Goal: Find specific page/section: Find specific page/section

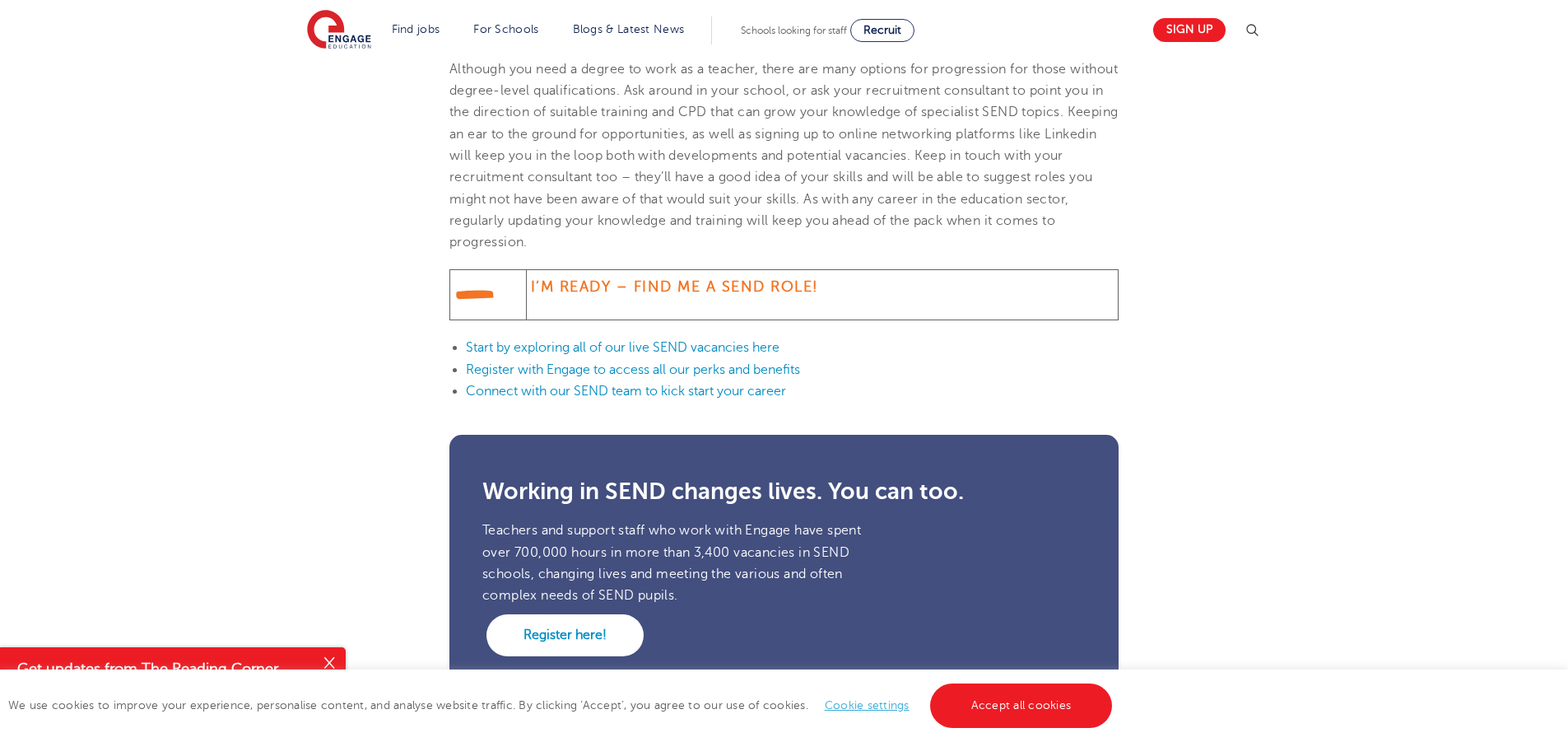
scroll to position [1675, 0]
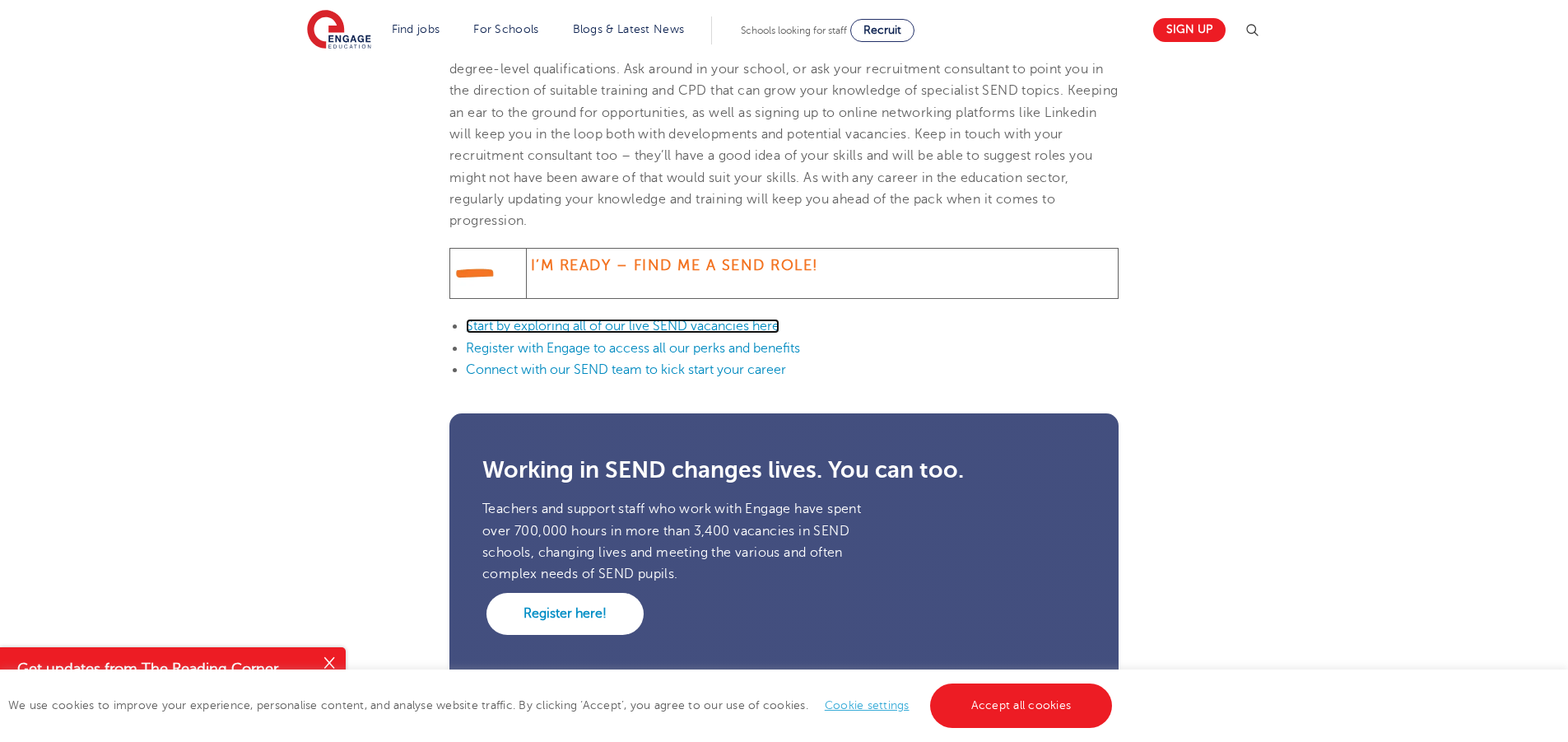
click at [507, 326] on link "Start by exploring all of our live SEND vacancies here" at bounding box center [622, 326] width 314 height 15
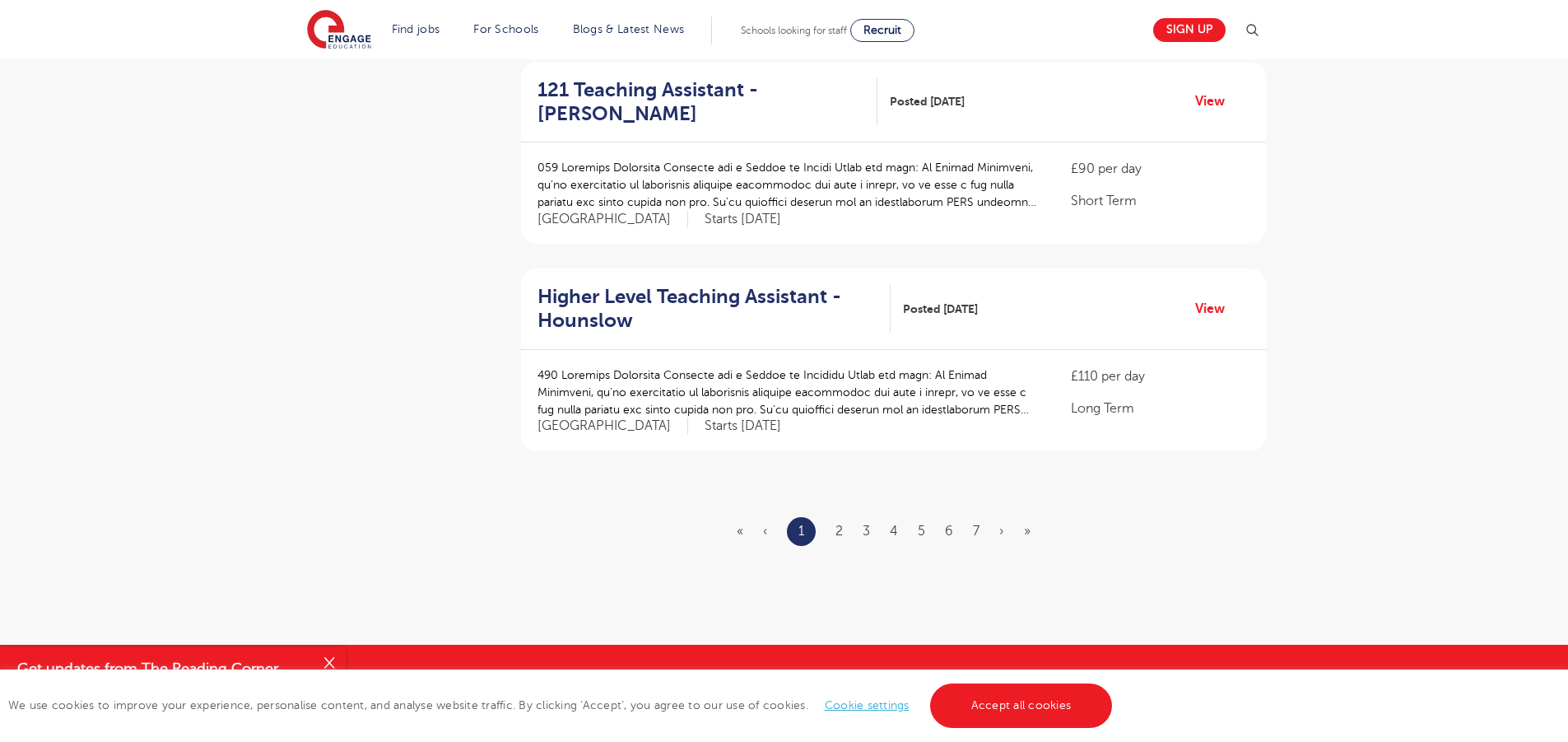
scroll to position [1879, 0]
